Goal: Task Accomplishment & Management: Manage account settings

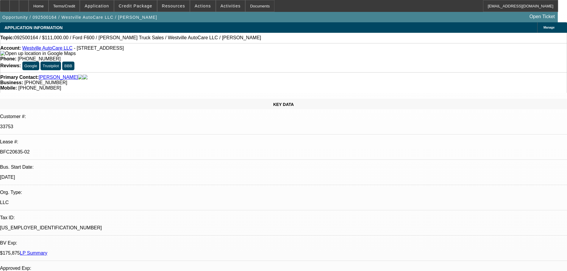
select select "0"
select select "2"
select select "0"
select select "6"
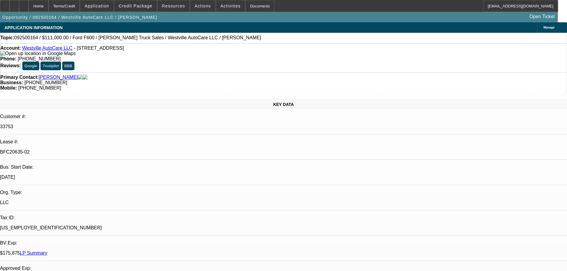
select select "0"
select select "2"
select select "0"
select select "6"
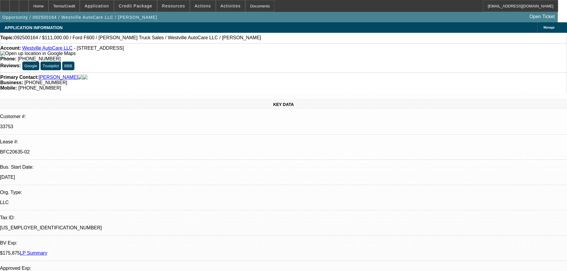
select select "0"
select select "2"
select select "0"
select select "6"
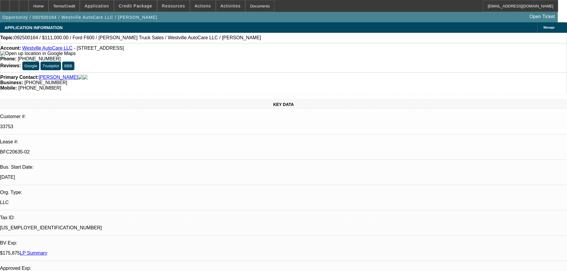
select select "0"
select select "2"
select select "0"
select select "6"
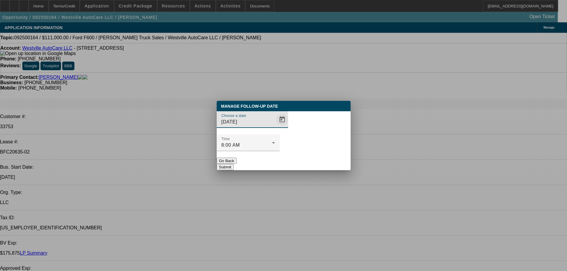
click at [275, 127] on span "Open calendar" at bounding box center [282, 119] width 14 height 14
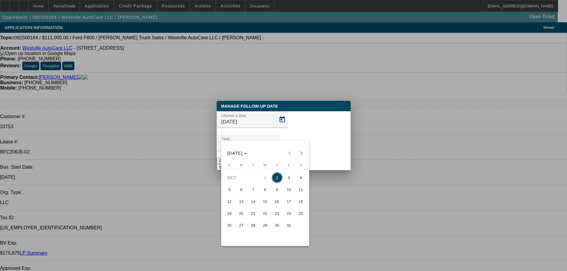
click at [277, 229] on span "30" at bounding box center [277, 225] width 11 height 11
type input "10/30/2025"
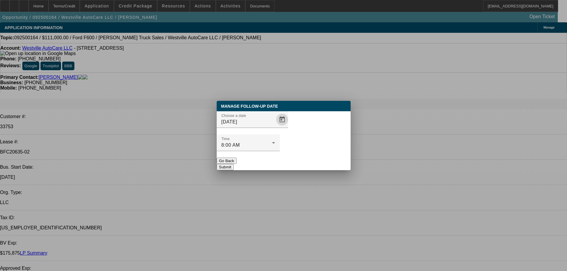
click at [234, 164] on button "Submit" at bounding box center [225, 167] width 17 height 6
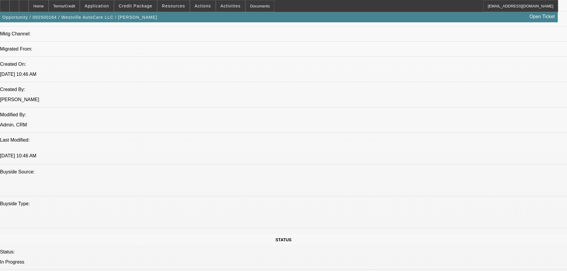
drag, startPoint x: 239, startPoint y: 114, endPoint x: 240, endPoint y: 178, distance: 63.7
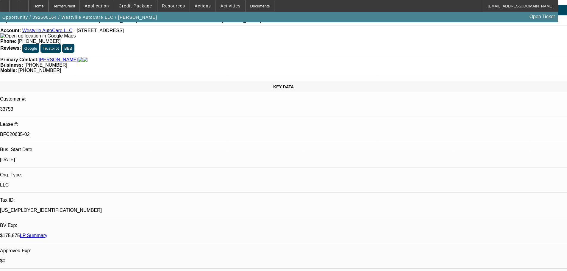
scroll to position [1, 0]
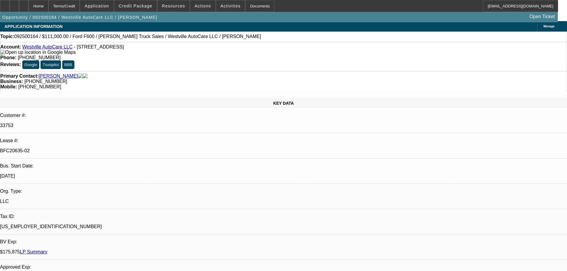
drag, startPoint x: 203, startPoint y: 110, endPoint x: 197, endPoint y: 89, distance: 21.9
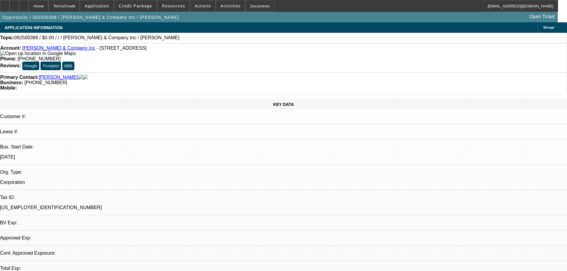
select select "0"
select select "2"
select select "0.1"
select select "4"
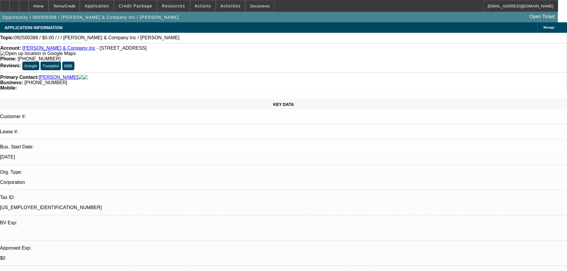
drag, startPoint x: 239, startPoint y: 66, endPoint x: 214, endPoint y: 68, distance: 25.6
click at [214, 80] on div "Business: (845) 645-2155" at bounding box center [283, 82] width 566 height 5
click at [23, 80] on strong "Business:" at bounding box center [11, 82] width 23 height 5
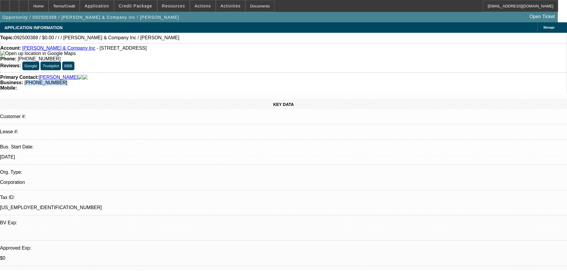
drag, startPoint x: 214, startPoint y: 66, endPoint x: 246, endPoint y: 66, distance: 31.5
click at [246, 80] on div "Business: (845) 645-2155" at bounding box center [283, 82] width 566 height 5
drag, startPoint x: 241, startPoint y: 67, endPoint x: 213, endPoint y: 64, distance: 28.1
click at [213, 80] on div "Business: (845) 645-2155" at bounding box center [283, 82] width 566 height 5
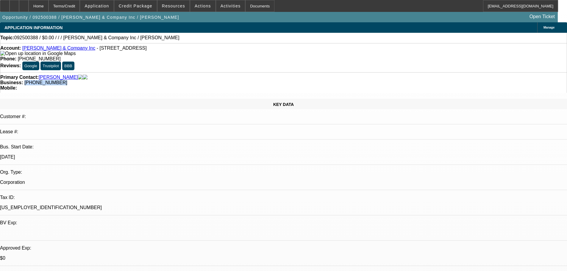
copy span "(845) 645-2155"
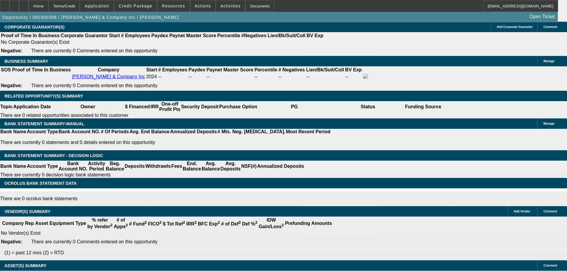
drag, startPoint x: 204, startPoint y: 206, endPoint x: 187, endPoint y: 285, distance: 81.1
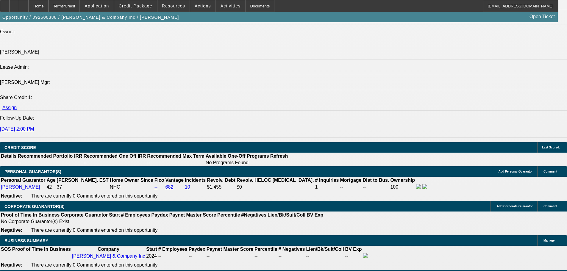
scroll to position [719, 0]
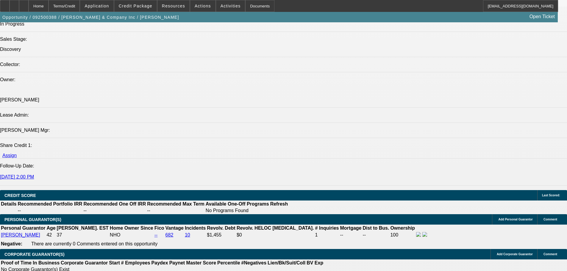
scroll to position [689, 0]
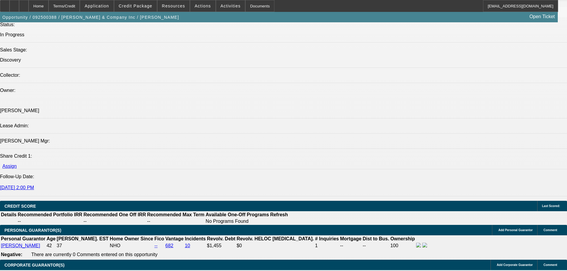
drag, startPoint x: 479, startPoint y: 223, endPoint x: 383, endPoint y: 196, distance: 100.2
copy div "9/18 wants 1+1, finpac or bust. PENDING write-up, su plan, truck ex------9/19 t…"
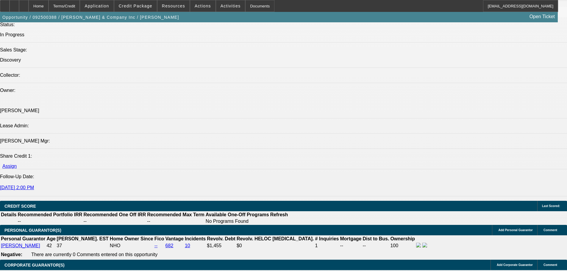
drag, startPoint x: 249, startPoint y: 220, endPoint x: 237, endPoint y: 202, distance: 22.2
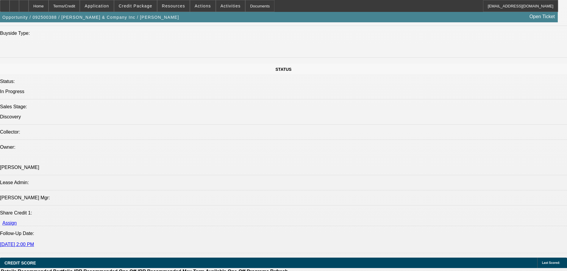
drag, startPoint x: 235, startPoint y: 195, endPoint x: 236, endPoint y: 139, distance: 56.2
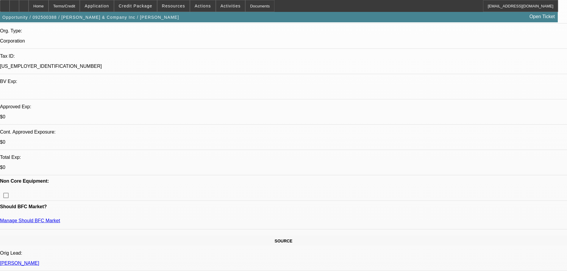
scroll to position [0, 0]
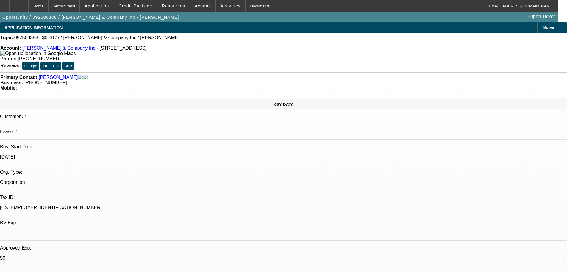
drag, startPoint x: 234, startPoint y: 208, endPoint x: 212, endPoint y: 87, distance: 123.3
drag, startPoint x: 261, startPoint y: 144, endPoint x: 243, endPoint y: -9, distance: 153.9
click at [141, 7] on span "Credit Package" at bounding box center [136, 6] width 34 height 5
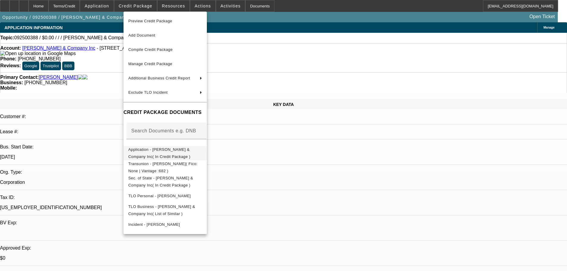
click at [194, 147] on button "Application - Keels & Company Inc( In Credit Package )" at bounding box center [165, 153] width 83 height 14
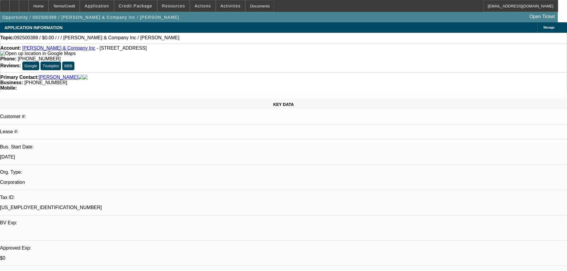
drag, startPoint x: 478, startPoint y: 223, endPoint x: 384, endPoint y: 199, distance: 97.0
copy div "9/18 wants 1+1, finpac or bust. PENDING write-up, su plan, truck ex------9/19 t…"
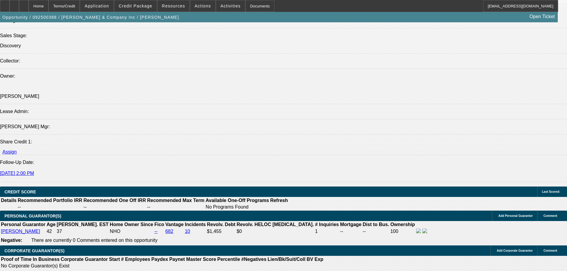
drag, startPoint x: 329, startPoint y: 162, endPoint x: 328, endPoint y: 254, distance: 92.6
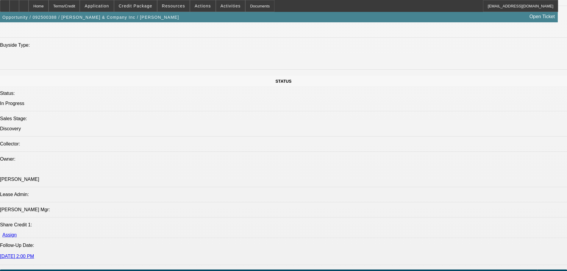
scroll to position [588, 0]
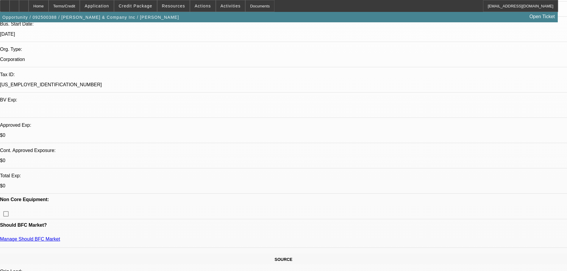
scroll to position [0, 0]
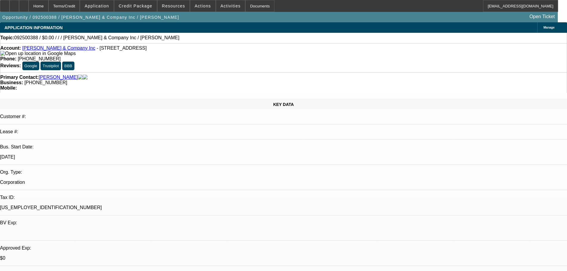
drag, startPoint x: 323, startPoint y: 223, endPoint x: 305, endPoint y: 153, distance: 71.9
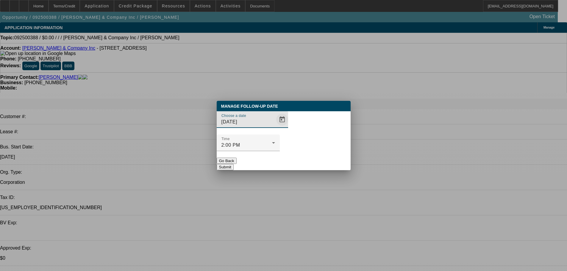
click at [275, 127] on span "Open calendar" at bounding box center [282, 119] width 14 height 14
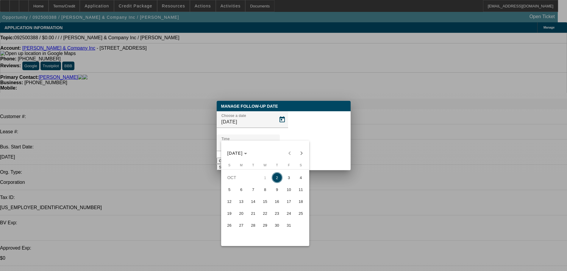
click at [249, 190] on span "7" at bounding box center [253, 189] width 11 height 11
type input "10/7/2025"
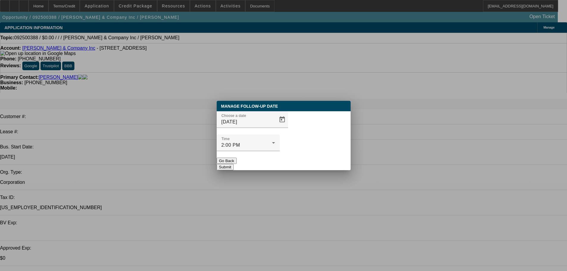
click at [234, 164] on button "Submit" at bounding box center [225, 167] width 17 height 6
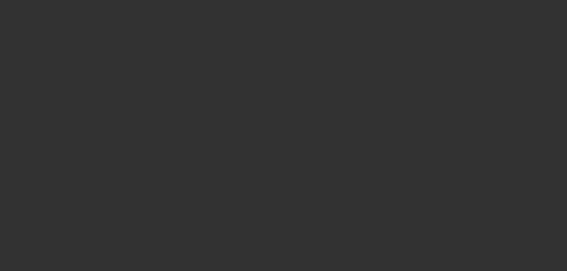
select select "0"
select select "6"
select select "0"
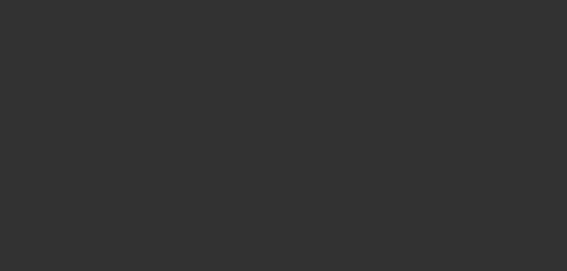
select select "0"
select select "6"
select select "0"
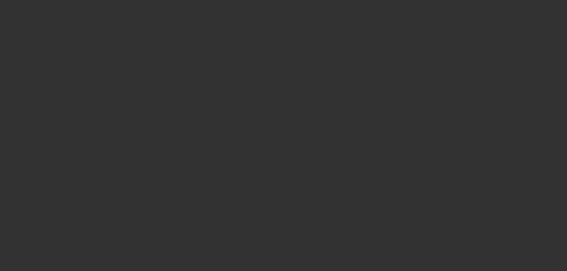
select select "0"
select select "6"
select select "0"
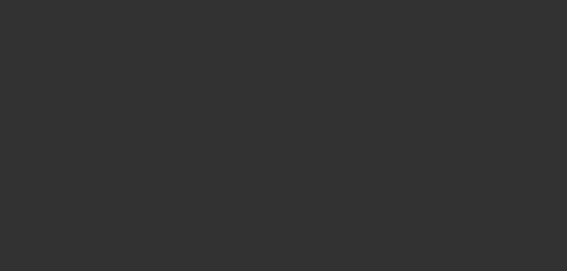
select select "6"
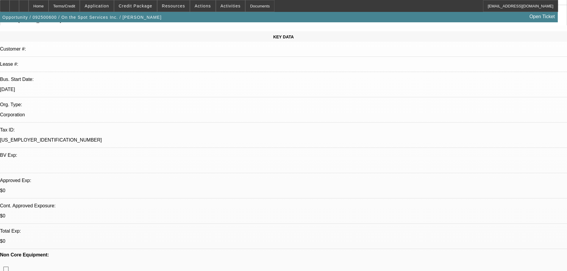
scroll to position [119, 0]
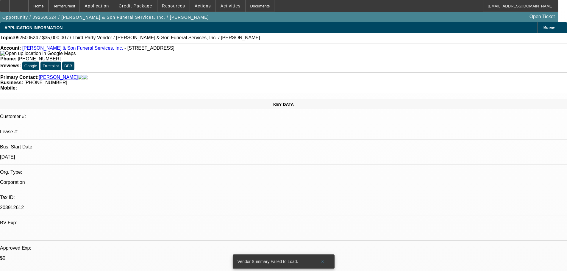
select select "0"
select select "6"
drag, startPoint x: 240, startPoint y: 65, endPoint x: 213, endPoint y: 65, distance: 26.5
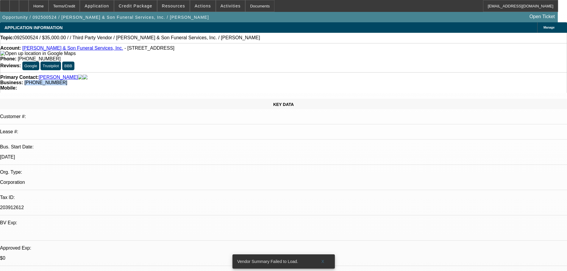
click at [213, 80] on div "Business: (903) 812-1711" at bounding box center [283, 82] width 566 height 5
copy span "(903) 812-1711"
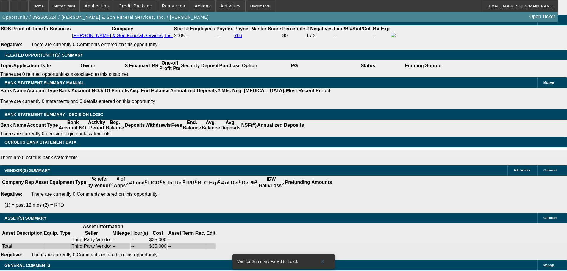
drag, startPoint x: 207, startPoint y: 153, endPoint x: 207, endPoint y: 240, distance: 86.6
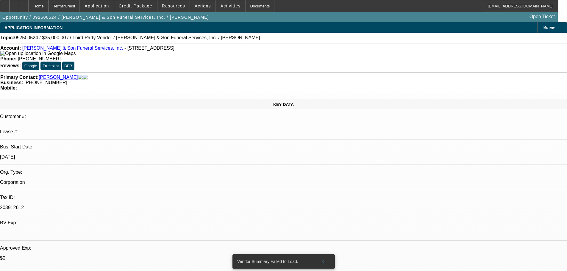
drag, startPoint x: 243, startPoint y: 226, endPoint x: 248, endPoint y: 109, distance: 117.4
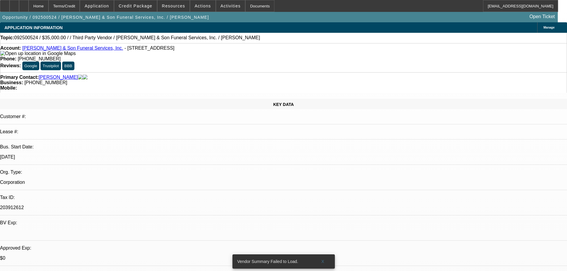
scroll to position [60, 0]
drag, startPoint x: 487, startPoint y: 198, endPoint x: 380, endPoint y: 200, distance: 106.8
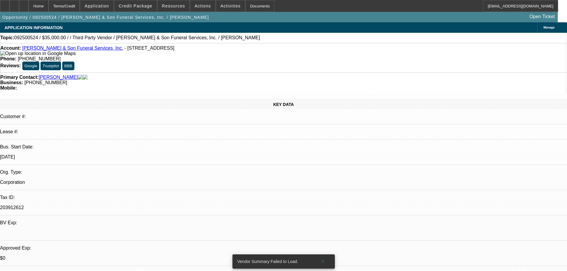
copy div "9/25 resent info req fu tm-----9/26 vm----9/30 vm"
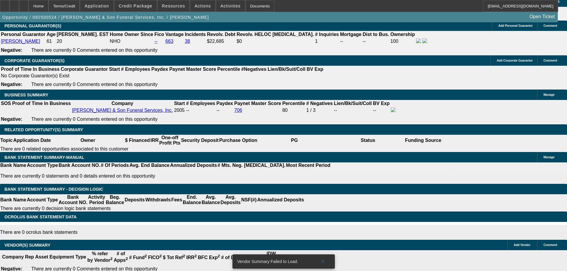
scroll to position [809, 0]
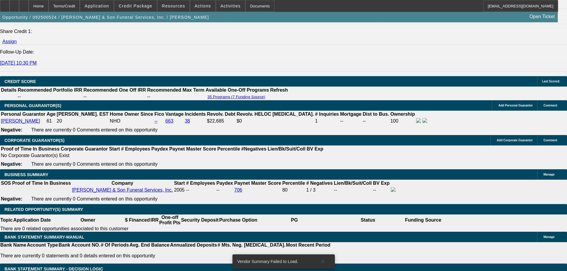
drag, startPoint x: 289, startPoint y: 209, endPoint x: 288, endPoint y: 196, distance: 12.8
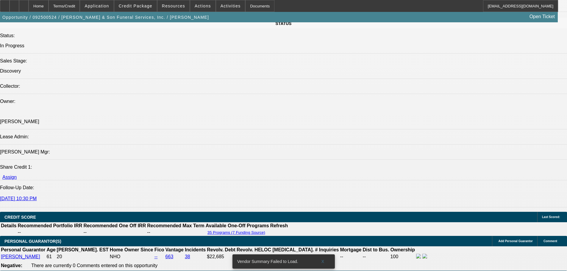
scroll to position [391, 0]
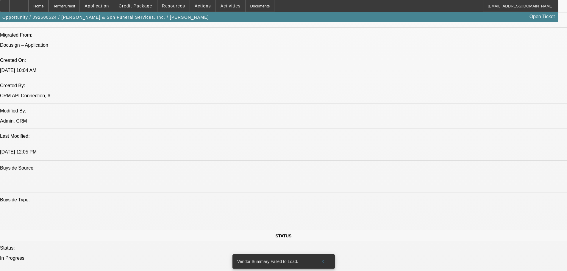
drag, startPoint x: 291, startPoint y: 204, endPoint x: 294, endPoint y: 126, distance: 78.6
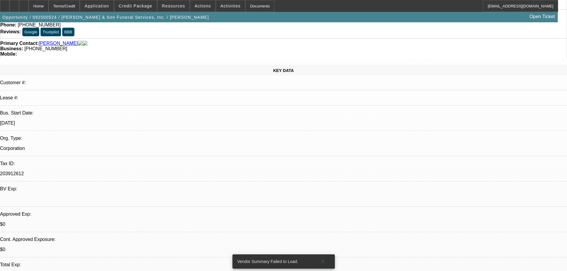
drag, startPoint x: 240, startPoint y: 54, endPoint x: 236, endPoint y: -31, distance: 85.8
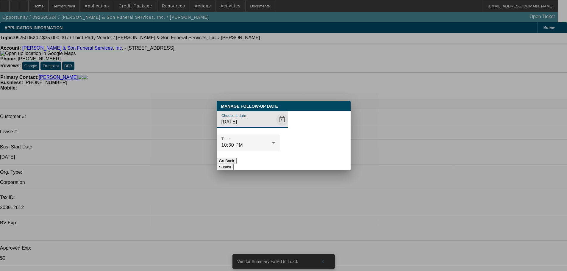
click at [275, 127] on span "Open calendar" at bounding box center [282, 119] width 14 height 14
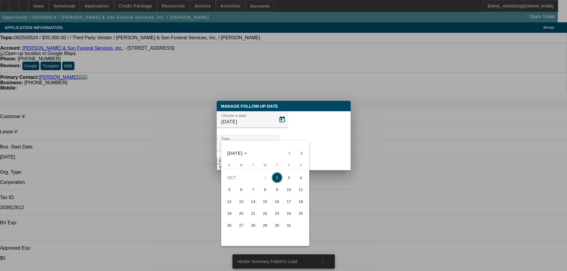
click at [243, 191] on span "6" at bounding box center [241, 189] width 11 height 11
type input "10/6/2025"
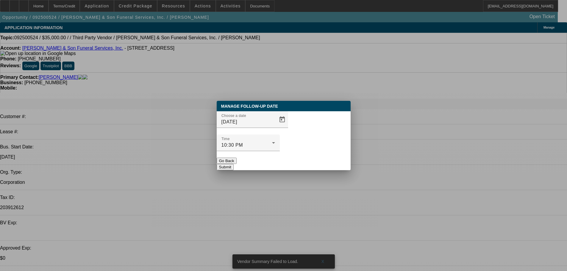
click at [315, 159] on div "Manage Follow-Up Date Choose a date 10/6/2025 Time 10:30 PM Go Back Submit" at bounding box center [284, 135] width 134 height 69
drag, startPoint x: 305, startPoint y: 154, endPoint x: 298, endPoint y: 163, distance: 11.1
click at [234, 164] on button "Submit" at bounding box center [225, 167] width 17 height 6
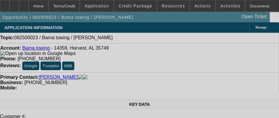
select select "0"
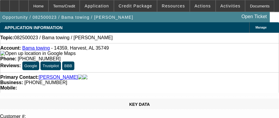
select select "2"
select select "0.1"
select select "4"
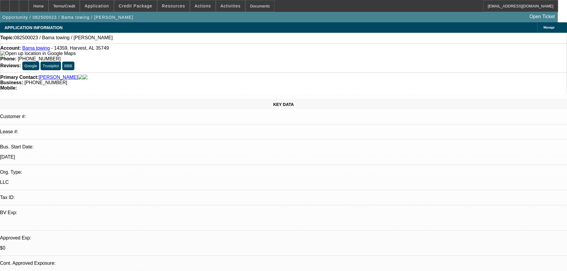
drag, startPoint x: 245, startPoint y: 66, endPoint x: 217, endPoint y: 67, distance: 27.4
click at [213, 80] on div "Business: [PHONE_NUMBER]" at bounding box center [283, 82] width 566 height 5
copy span "[PHONE_NUMBER]"
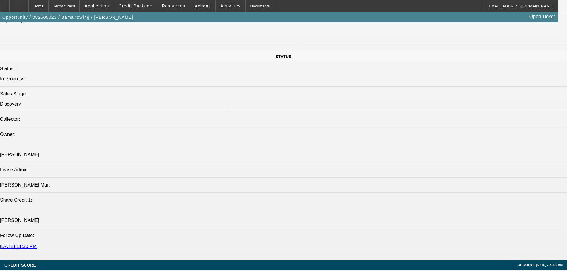
scroll to position [744, 0]
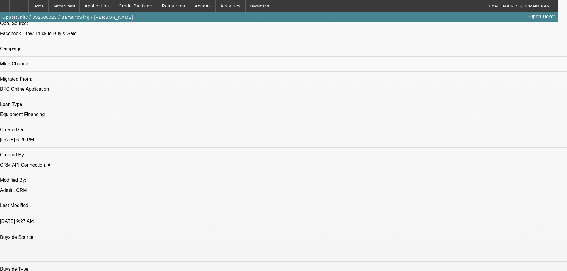
scroll to position [0, 0]
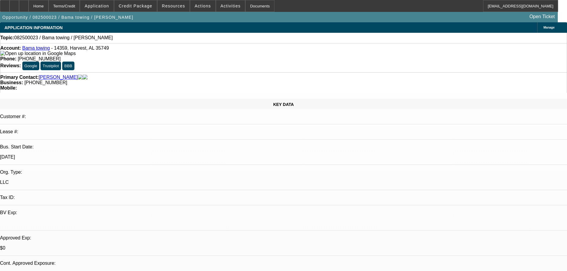
drag, startPoint x: 298, startPoint y: 126, endPoint x: 283, endPoint y: 74, distance: 53.6
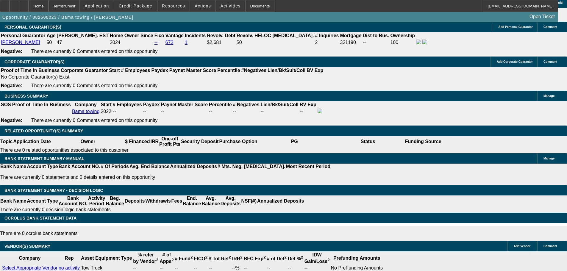
drag, startPoint x: 237, startPoint y: 98, endPoint x: 247, endPoint y: 165, distance: 67.1
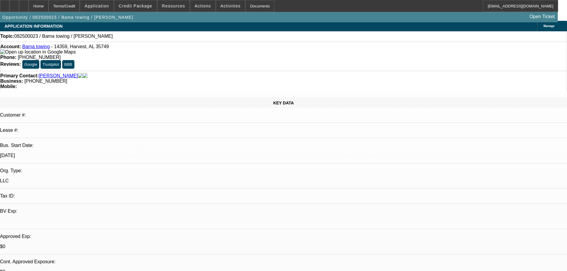
drag, startPoint x: 203, startPoint y: 171, endPoint x: 195, endPoint y: 117, distance: 54.6
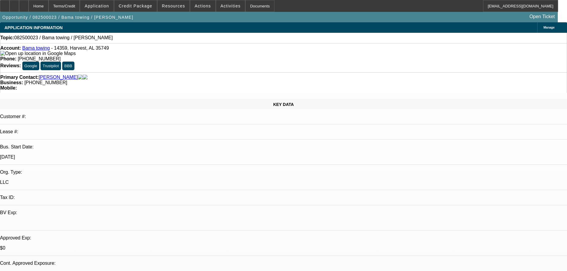
drag, startPoint x: 226, startPoint y: 155, endPoint x: 196, endPoint y: 127, distance: 41.5
drag, startPoint x: 194, startPoint y: 128, endPoint x: 231, endPoint y: 136, distance: 38.2
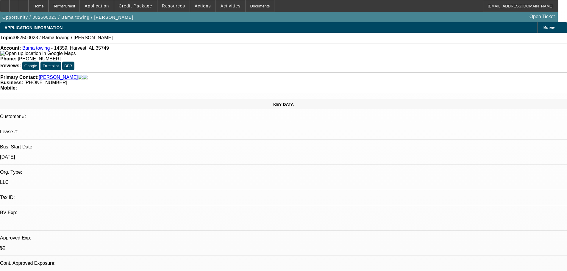
drag, startPoint x: 231, startPoint y: 136, endPoint x: 198, endPoint y: 139, distance: 32.8
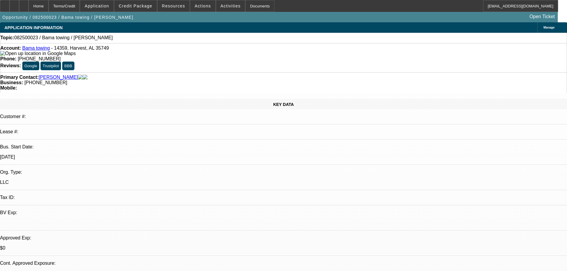
drag, startPoint x: 192, startPoint y: 135, endPoint x: 230, endPoint y: 135, distance: 37.8
drag, startPoint x: 226, startPoint y: 144, endPoint x: 193, endPoint y: 146, distance: 33.7
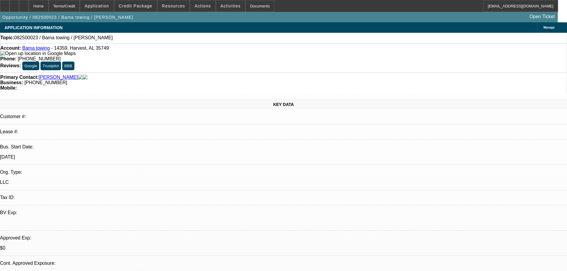
drag, startPoint x: 206, startPoint y: 106, endPoint x: 188, endPoint y: 99, distance: 19.5
drag, startPoint x: 192, startPoint y: 99, endPoint x: 210, endPoint y: 108, distance: 20.2
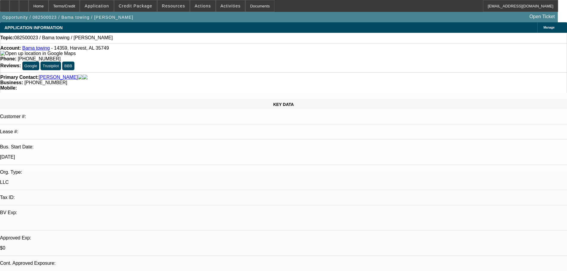
drag, startPoint x: 204, startPoint y: 107, endPoint x: 192, endPoint y: 99, distance: 13.8
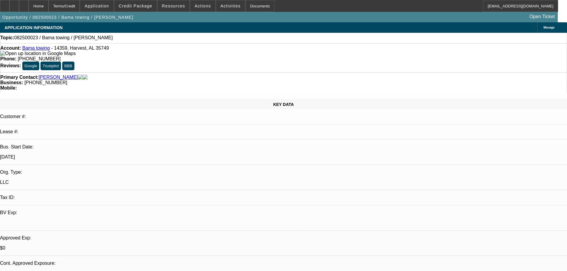
drag, startPoint x: 203, startPoint y: 107, endPoint x: 194, endPoint y: 100, distance: 11.3
drag, startPoint x: 194, startPoint y: 100, endPoint x: 214, endPoint y: 107, distance: 21.2
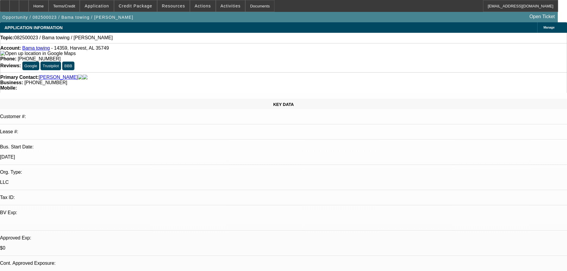
drag, startPoint x: 205, startPoint y: 105, endPoint x: 215, endPoint y: 108, distance: 10.8
drag, startPoint x: 195, startPoint y: 99, endPoint x: 206, endPoint y: 105, distance: 13.1
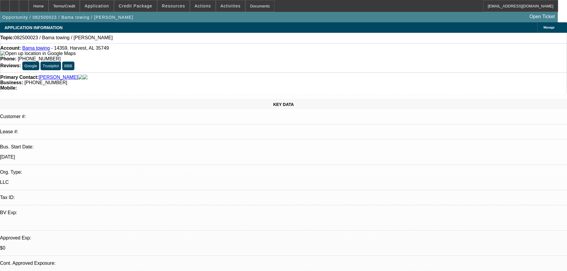
drag, startPoint x: 194, startPoint y: 99, endPoint x: 213, endPoint y: 109, distance: 21.2
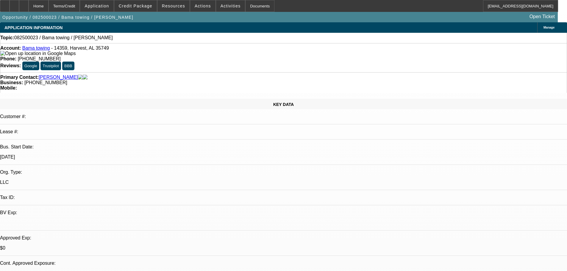
drag, startPoint x: 206, startPoint y: 107, endPoint x: 194, endPoint y: 101, distance: 13.5
drag, startPoint x: 193, startPoint y: 100, endPoint x: 213, endPoint y: 110, distance: 23.0
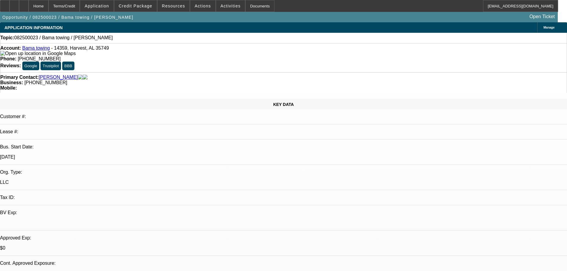
drag, startPoint x: 207, startPoint y: 106, endPoint x: 193, endPoint y: 103, distance: 14.3
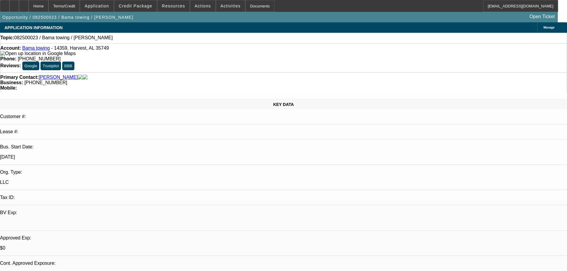
drag, startPoint x: 193, startPoint y: 100, endPoint x: 212, endPoint y: 106, distance: 19.3
drag, startPoint x: 204, startPoint y: 105, endPoint x: 193, endPoint y: 99, distance: 13.0
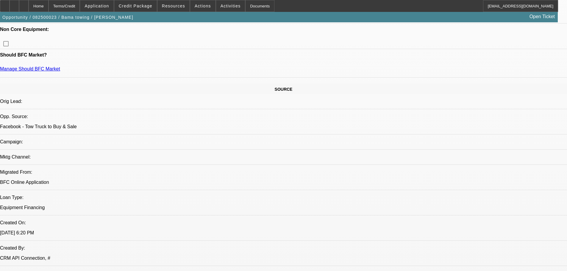
scroll to position [208, 0]
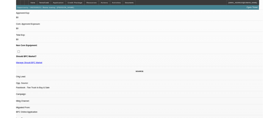
scroll to position [0, 0]
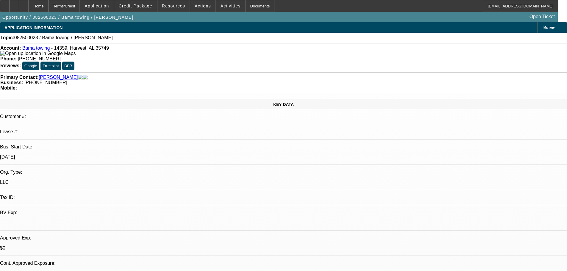
drag, startPoint x: 296, startPoint y: 162, endPoint x: 2, endPoint y: 25, distance: 324.6
drag, startPoint x: 287, startPoint y: 175, endPoint x: 476, endPoint y: 39, distance: 232.7
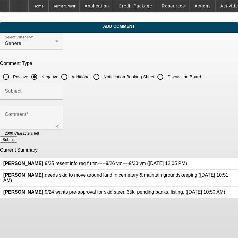
drag, startPoint x: 173, startPoint y: 75, endPoint x: 150, endPoint y: 104, distance: 37.5
click at [166, 75] on input "Discussion Board" at bounding box center [160, 77] width 12 height 12
radio input "true"
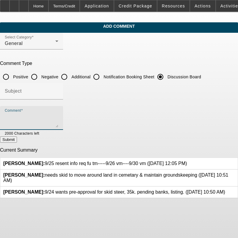
paste textarea "9/25 resent info req fu tm-----9/26 vm----9/30 vm"
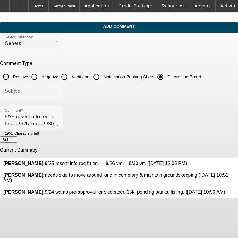
click at [187, 161] on icon at bounding box center [187, 161] width 0 height 0
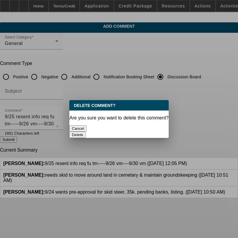
click at [86, 132] on button "Delete" at bounding box center [77, 135] width 16 height 6
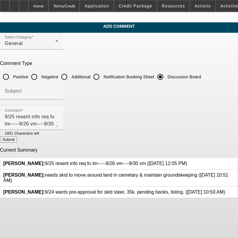
click at [150, 116] on div at bounding box center [119, 119] width 238 height 238
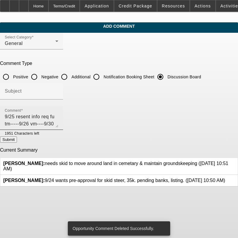
click at [58, 116] on textarea "9/25 resent info req fu tm-----9/26 vm----9/30 vm" at bounding box center [32, 120] width 54 height 14
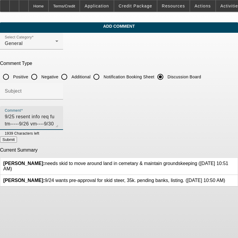
type textarea "9/25 resent info req fu tm-----9/26 vm----9/30 vm-----10/2 vm"
click at [17, 143] on button "Submit" at bounding box center [8, 139] width 17 height 6
radio input "true"
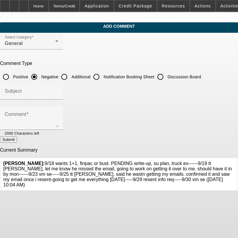
click at [166, 74] on input "Discussion Board" at bounding box center [160, 77] width 12 height 12
radio input "true"
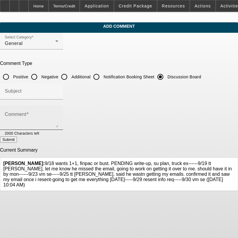
click at [58, 110] on div "Comment" at bounding box center [32, 118] width 54 height 24
paste textarea "9/18 wants 1+1, finpac or bust. PENDING write-up, su plan, truck ex------9/19 t…"
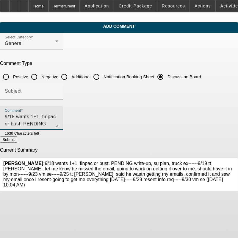
scroll to position [13, 0]
type textarea "9/18 wants 1+1, finpac or bust. PENDING write-up, su plan, truck ex------9/19 t…"
click at [17, 143] on button "Submit" at bounding box center [8, 139] width 17 height 6
radio input "true"
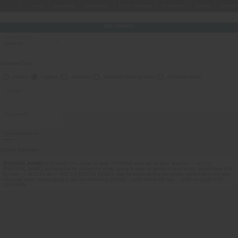
scroll to position [0, 0]
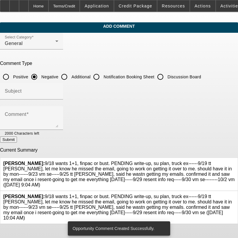
click at [235, 194] on icon at bounding box center [235, 194] width 0 height 0
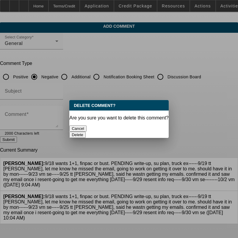
click at [86, 132] on button "Delete" at bounding box center [77, 135] width 16 height 6
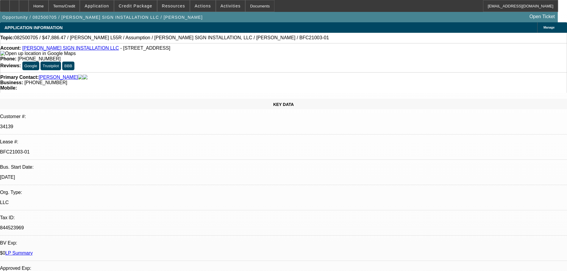
select select "0"
select select "2"
select select "0"
select select "6"
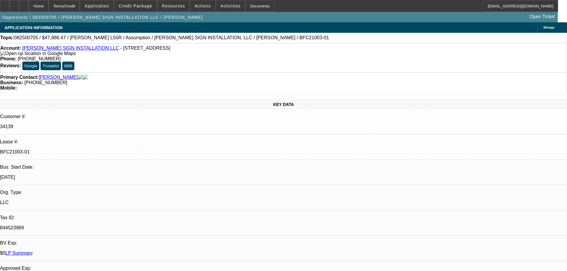
select select "0"
select select "2"
select select "0"
select select "6"
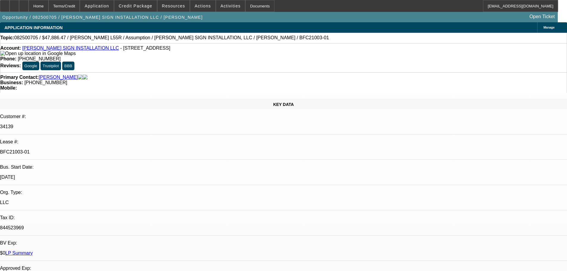
select select "0"
select select "2"
select select "0"
select select "6"
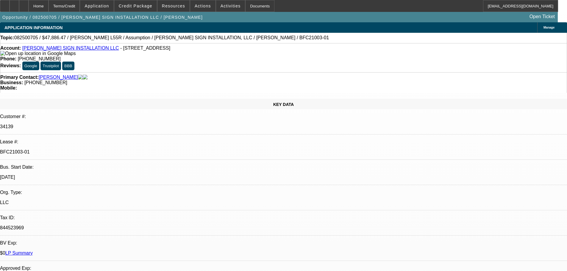
select select "0"
select select "2"
select select "0"
select select "6"
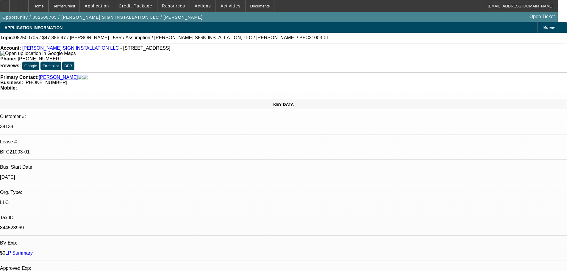
scroll to position [327, 0]
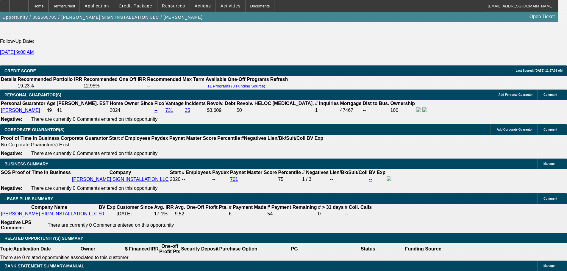
drag, startPoint x: 206, startPoint y: 173, endPoint x: 206, endPoint y: 179, distance: 6.0
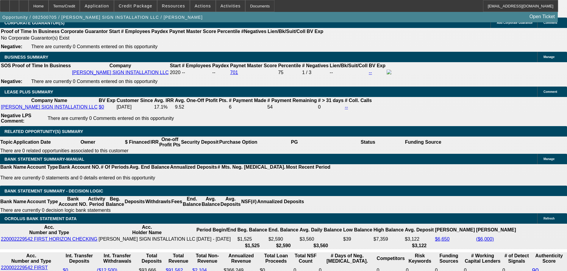
scroll to position [1009, 0]
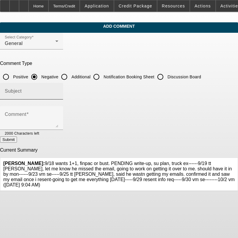
drag, startPoint x: 173, startPoint y: 74, endPoint x: 162, endPoint y: 98, distance: 26.9
click at [166, 74] on input "Discussion Board" at bounding box center [160, 77] width 12 height 12
radio input "true"
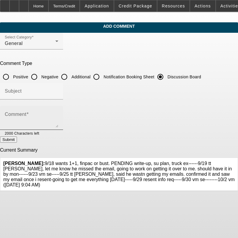
click at [58, 109] on div "Comment" at bounding box center [32, 118] width 54 height 24
paste textarea "9/18 wants 1+1, finpac or bust. PENDING write-up, su plan, truck ex------9/19 t…"
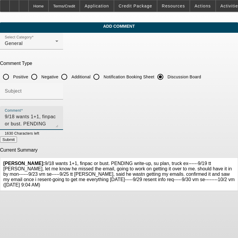
scroll to position [13, 0]
type textarea "9/18 wants 1+1, finpac or bust. PENDING write-up, su plan, truck ex------9/19 t…"
click at [235, 161] on icon at bounding box center [235, 161] width 0 height 0
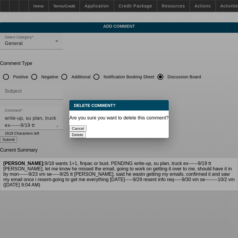
click at [86, 132] on button "Delete" at bounding box center [77, 135] width 16 height 6
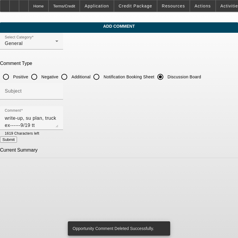
click at [17, 143] on button "Submit" at bounding box center [8, 139] width 17 height 6
radio input "true"
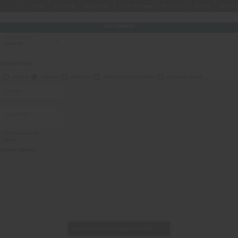
scroll to position [0, 0]
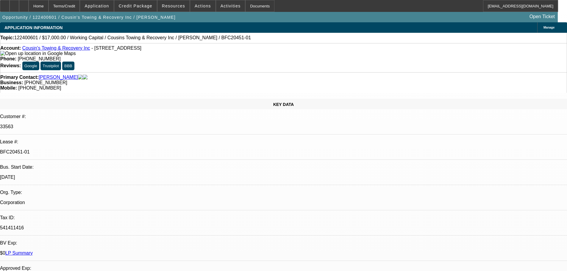
select select "0"
select select "2"
select select "0"
select select "6"
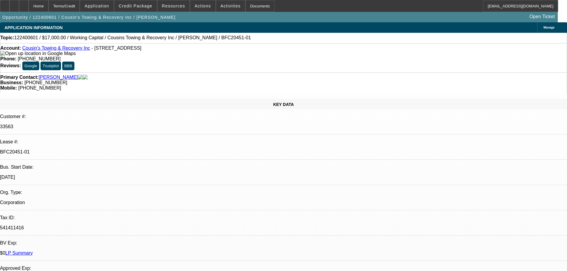
select select "0"
select select "2"
select select "0"
select select "6"
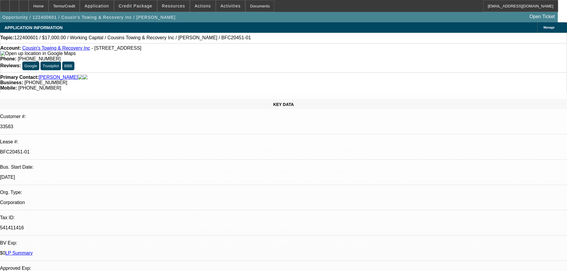
select select "0"
select select "2"
select select "0"
select select "6"
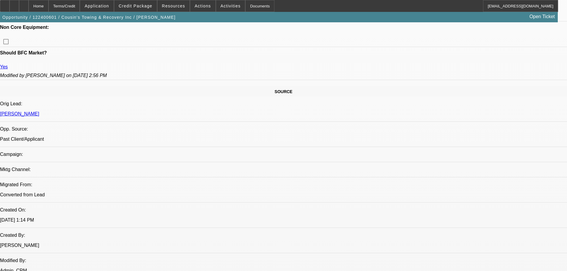
drag, startPoint x: 196, startPoint y: 99, endPoint x: 193, endPoint y: 126, distance: 27.3
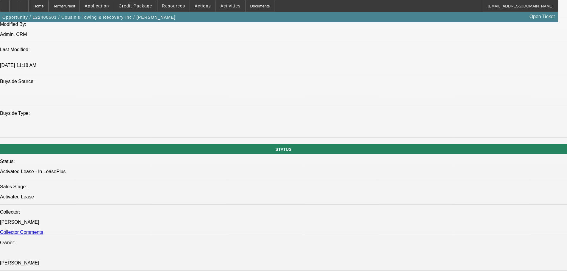
drag, startPoint x: 199, startPoint y: 190, endPoint x: 199, endPoint y: 185, distance: 4.8
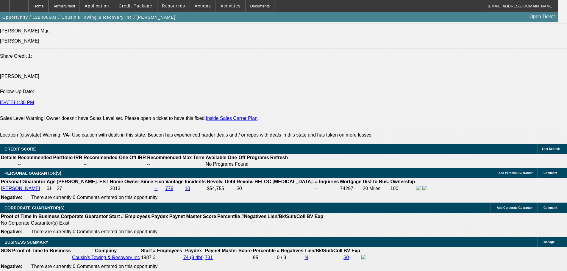
drag, startPoint x: 209, startPoint y: 142, endPoint x: 208, endPoint y: 210, distance: 68.1
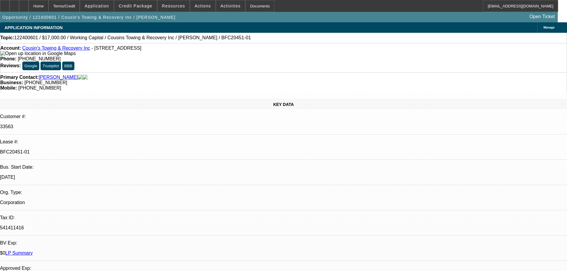
drag, startPoint x: 221, startPoint y: 153, endPoint x: 231, endPoint y: 86, distance: 67.6
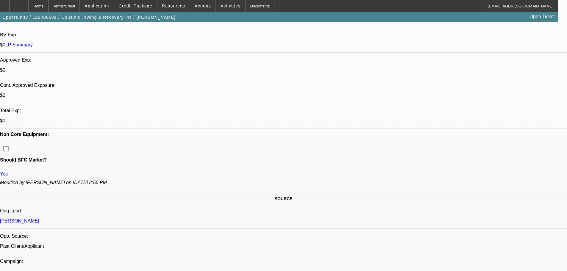
drag, startPoint x: 224, startPoint y: 128, endPoint x: 173, endPoint y: 110, distance: 54.2
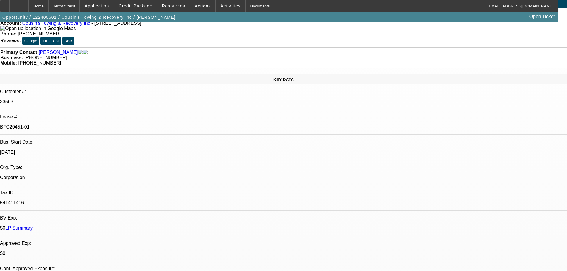
drag, startPoint x: 292, startPoint y: 119, endPoint x: 287, endPoint y: 27, distance: 92.4
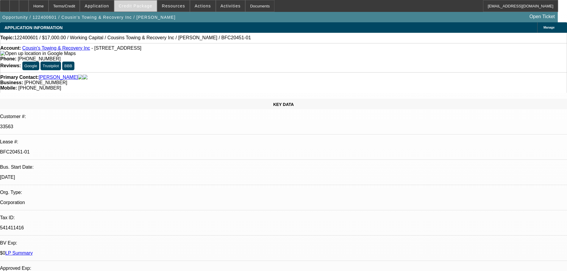
click at [128, 4] on span "Credit Package" at bounding box center [136, 6] width 34 height 5
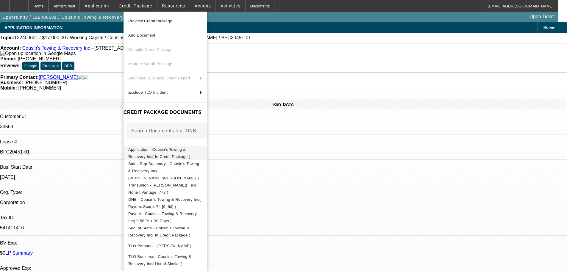
click at [181, 146] on button "Application - Cousin's Towing & Recovery Inc( In Credit Package )" at bounding box center [165, 153] width 83 height 14
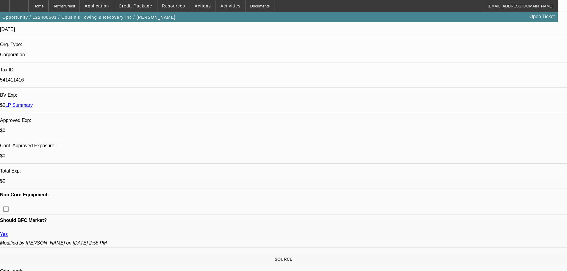
drag, startPoint x: 244, startPoint y: 168, endPoint x: 244, endPoint y: 175, distance: 6.8
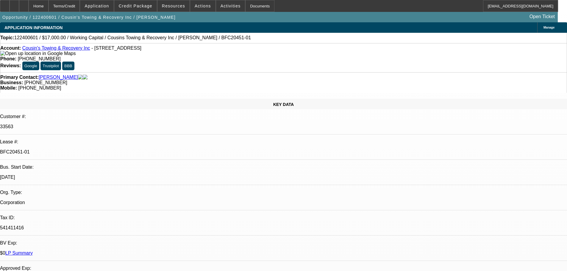
drag, startPoint x: 229, startPoint y: 165, endPoint x: 229, endPoint y: 76, distance: 88.7
drag, startPoint x: 447, startPoint y: 96, endPoint x: 447, endPoint y: 80, distance: 16.1
drag, startPoint x: 450, startPoint y: 82, endPoint x: 450, endPoint y: 58, distance: 24.4
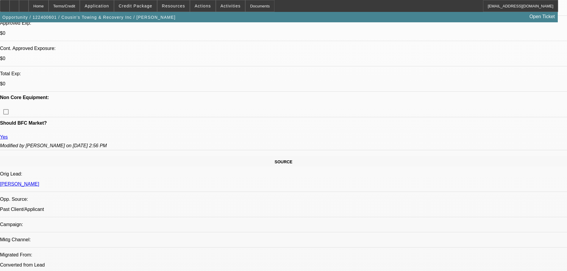
scroll to position [327, 0]
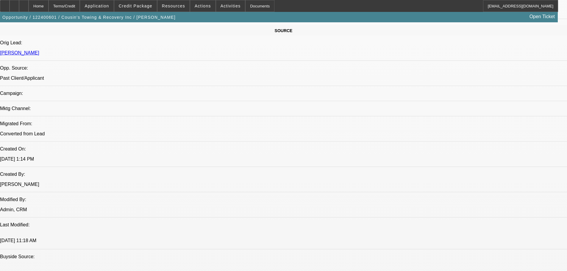
drag, startPoint x: 229, startPoint y: 100, endPoint x: 227, endPoint y: 129, distance: 29.2
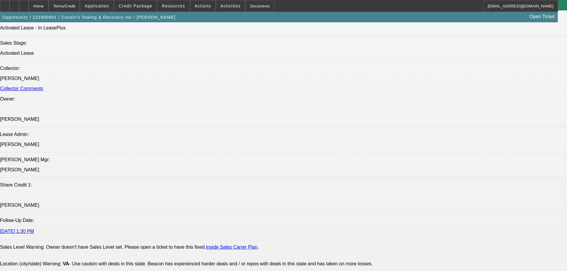
drag, startPoint x: 227, startPoint y: 102, endPoint x: 223, endPoint y: 186, distance: 84.6
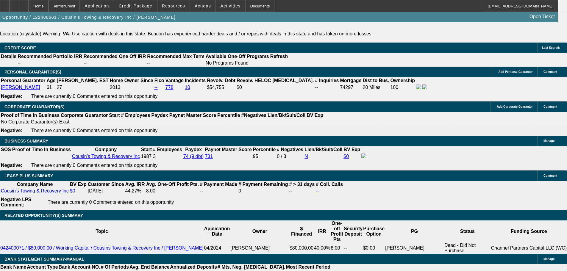
drag, startPoint x: 232, startPoint y: 129, endPoint x: 234, endPoint y: 184, distance: 55.1
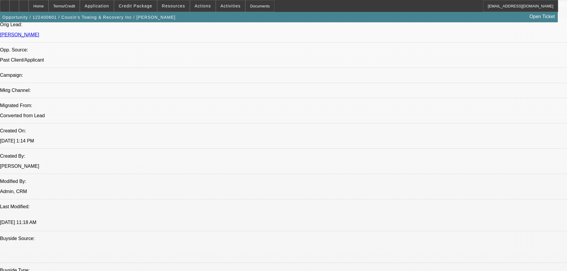
scroll to position [0, 0]
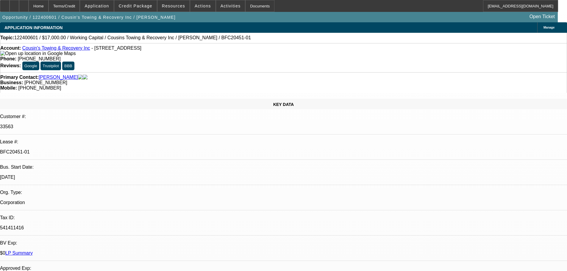
drag, startPoint x: 255, startPoint y: 193, endPoint x: 247, endPoint y: 59, distance: 134.7
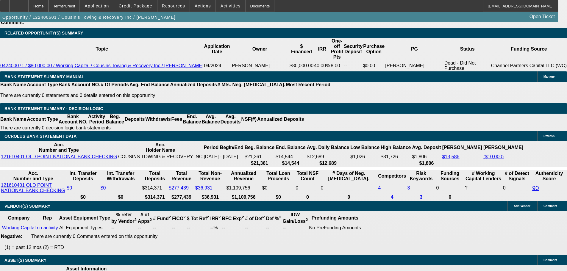
drag, startPoint x: 249, startPoint y: 174, endPoint x: 243, endPoint y: 228, distance: 53.7
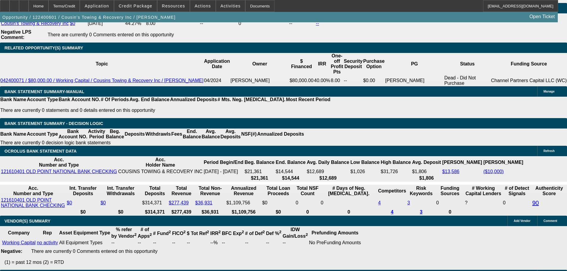
drag, startPoint x: 254, startPoint y: 175, endPoint x: 251, endPoint y: 165, distance: 10.3
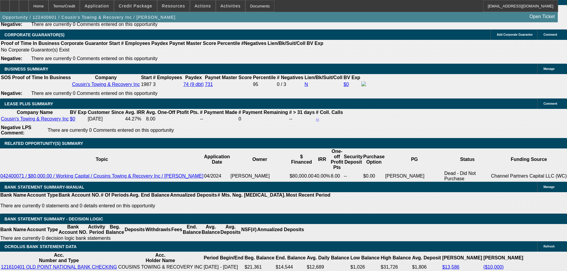
drag, startPoint x: 251, startPoint y: 165, endPoint x: 267, endPoint y: 105, distance: 62.2
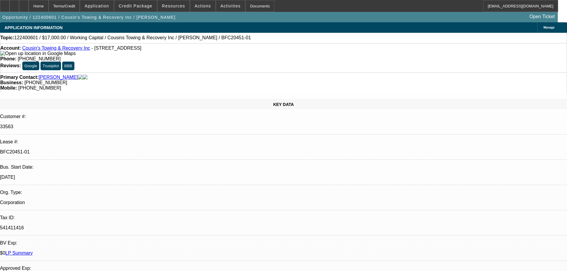
drag, startPoint x: 291, startPoint y: 126, endPoint x: 307, endPoint y: -2, distance: 128.3
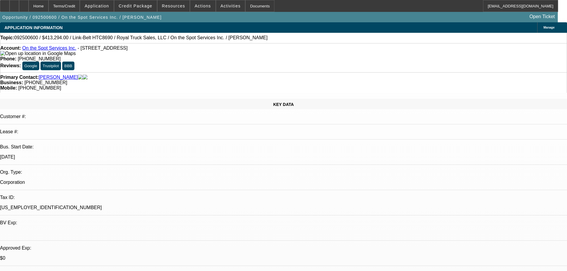
select select "0"
select select "6"
select select "0"
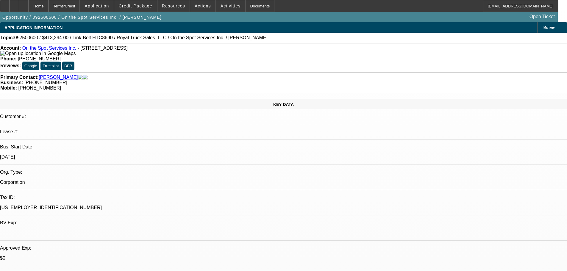
select select "0"
select select "6"
select select "0"
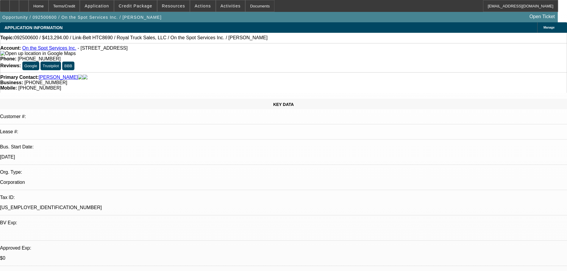
select select "0"
select select "6"
select select "0"
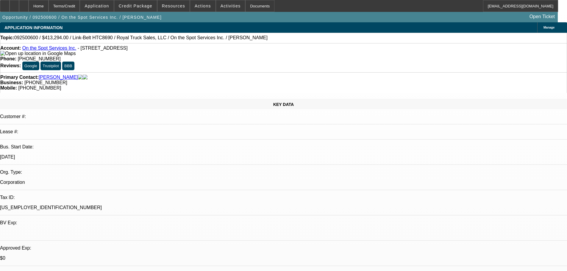
select select "6"
